Goal: Transaction & Acquisition: Purchase product/service

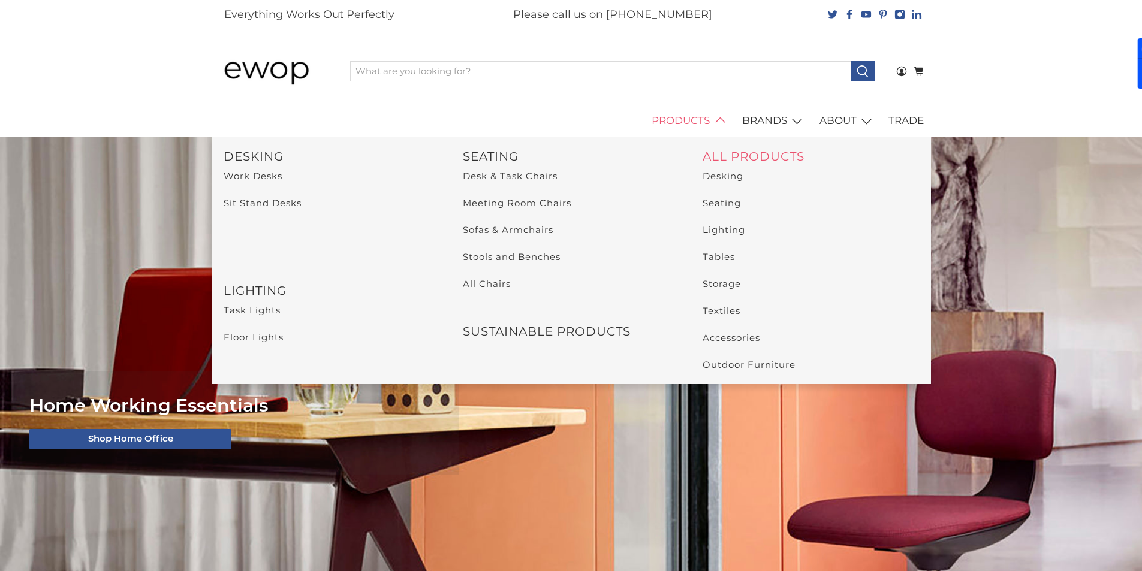
click at [727, 153] on link "ALL PRODUCTS" at bounding box center [754, 156] width 102 height 14
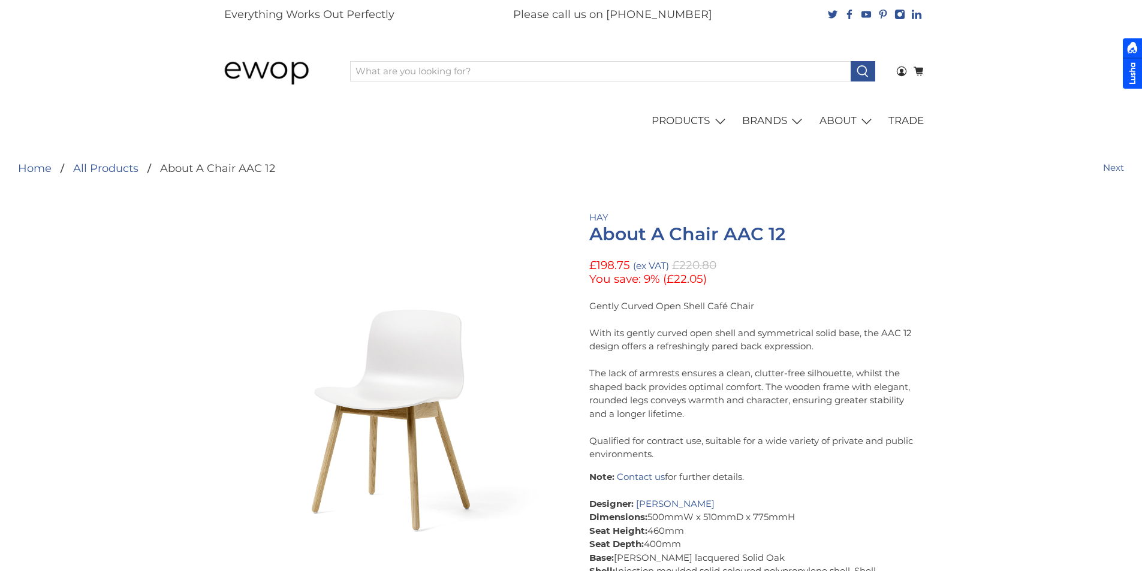
click at [670, 236] on h1 "About A Chair AAC 12" at bounding box center [751, 234] width 324 height 20
